Goal: Task Accomplishment & Management: Use online tool/utility

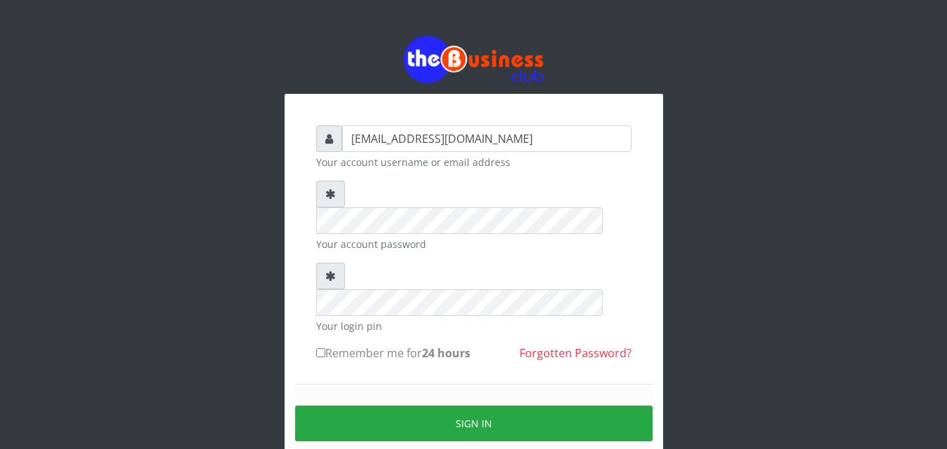
type input "samueloyewole466@gmail.com"
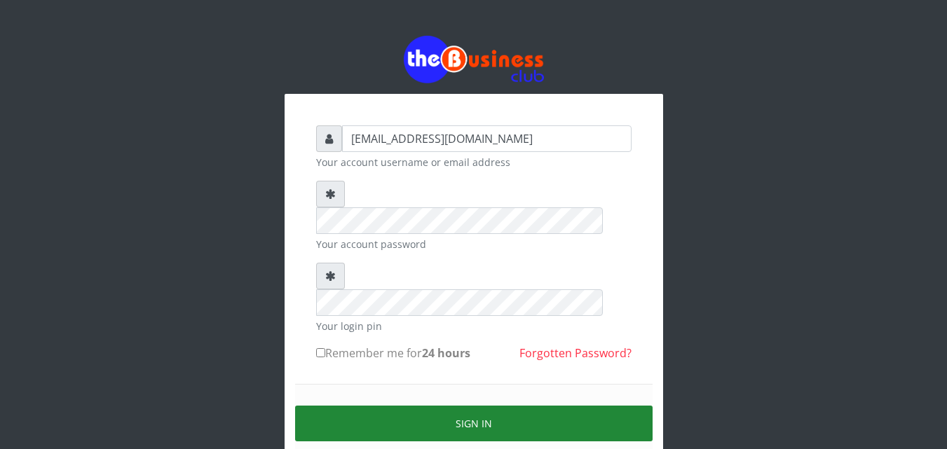
click at [466, 406] on button "Sign in" at bounding box center [474, 424] width 358 height 36
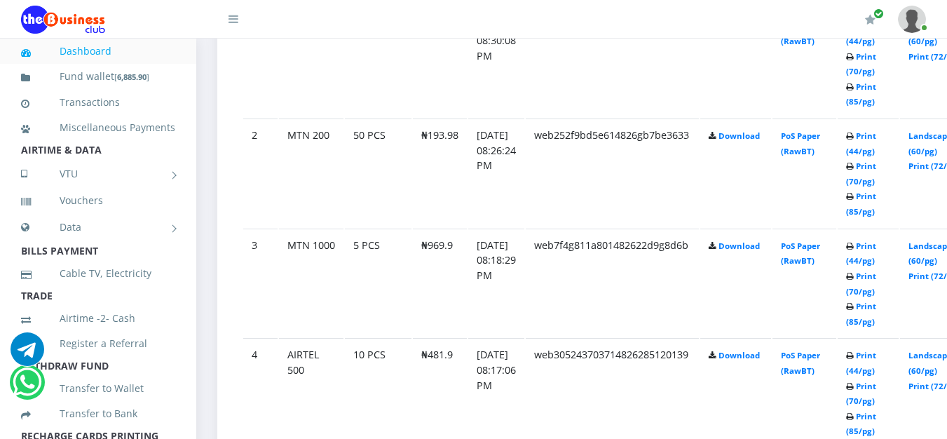
scroll to position [851, 0]
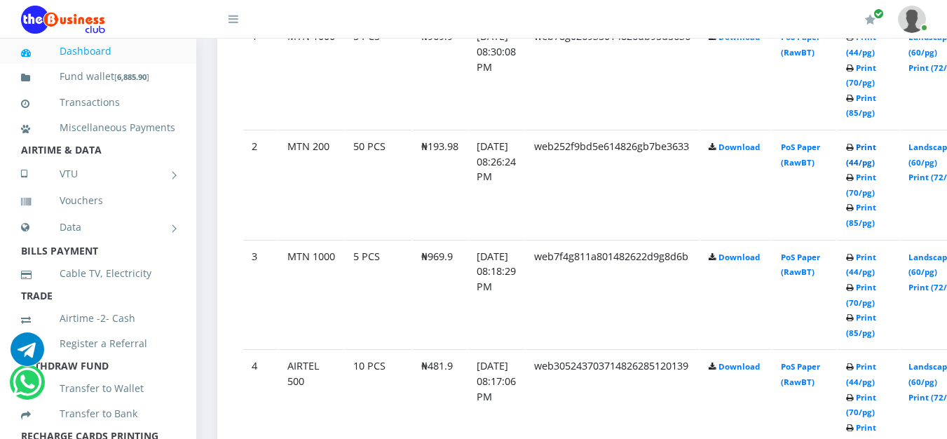
click at [876, 150] on link "Print (44/pg)" at bounding box center [861, 155] width 30 height 26
